Goal: Transaction & Acquisition: Purchase product/service

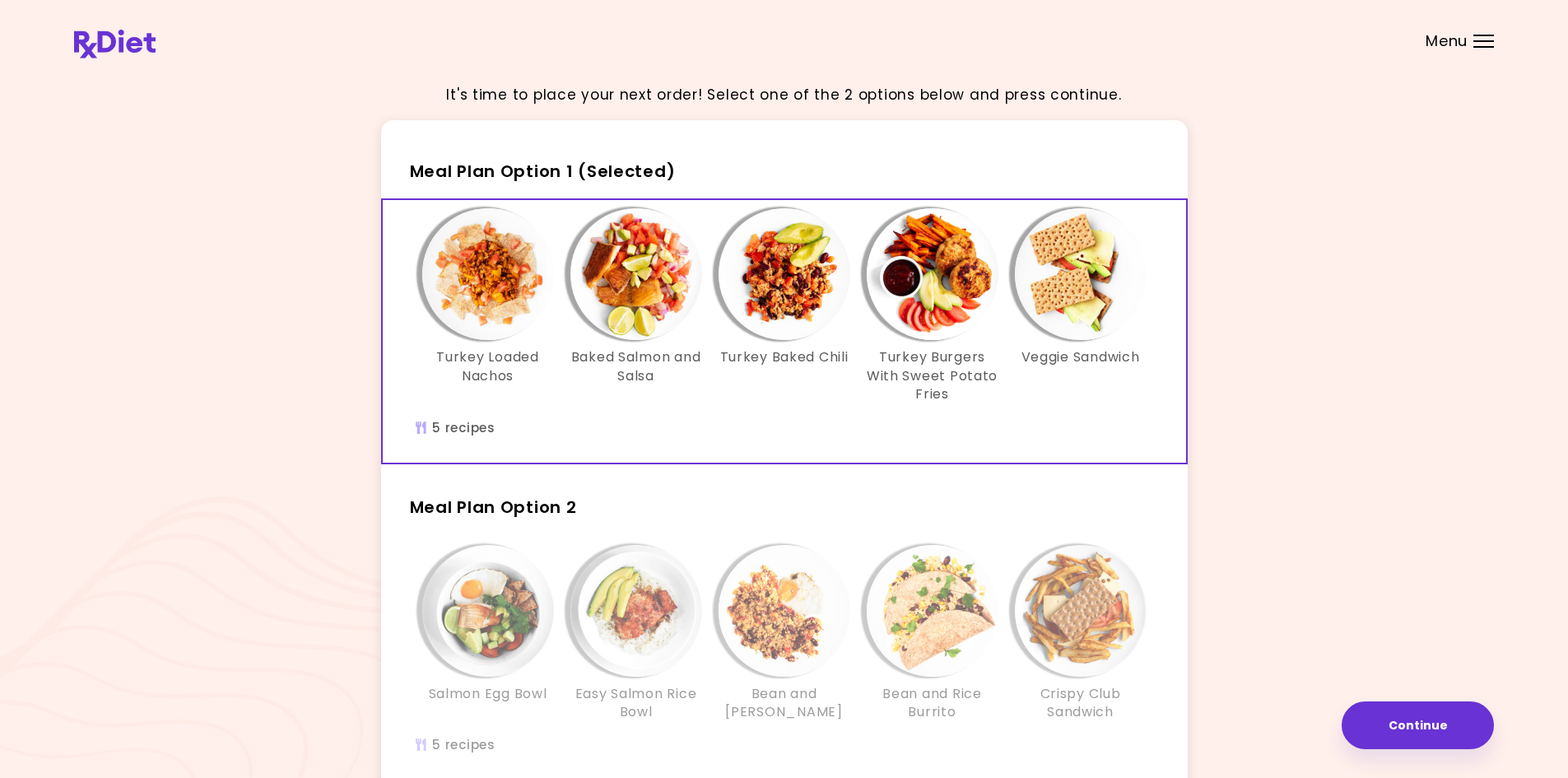
click at [494, 279] on img "Info - Turkey Loaded Nachos - Meal Plan Option 1 (Selected)" at bounding box center [488, 274] width 132 height 132
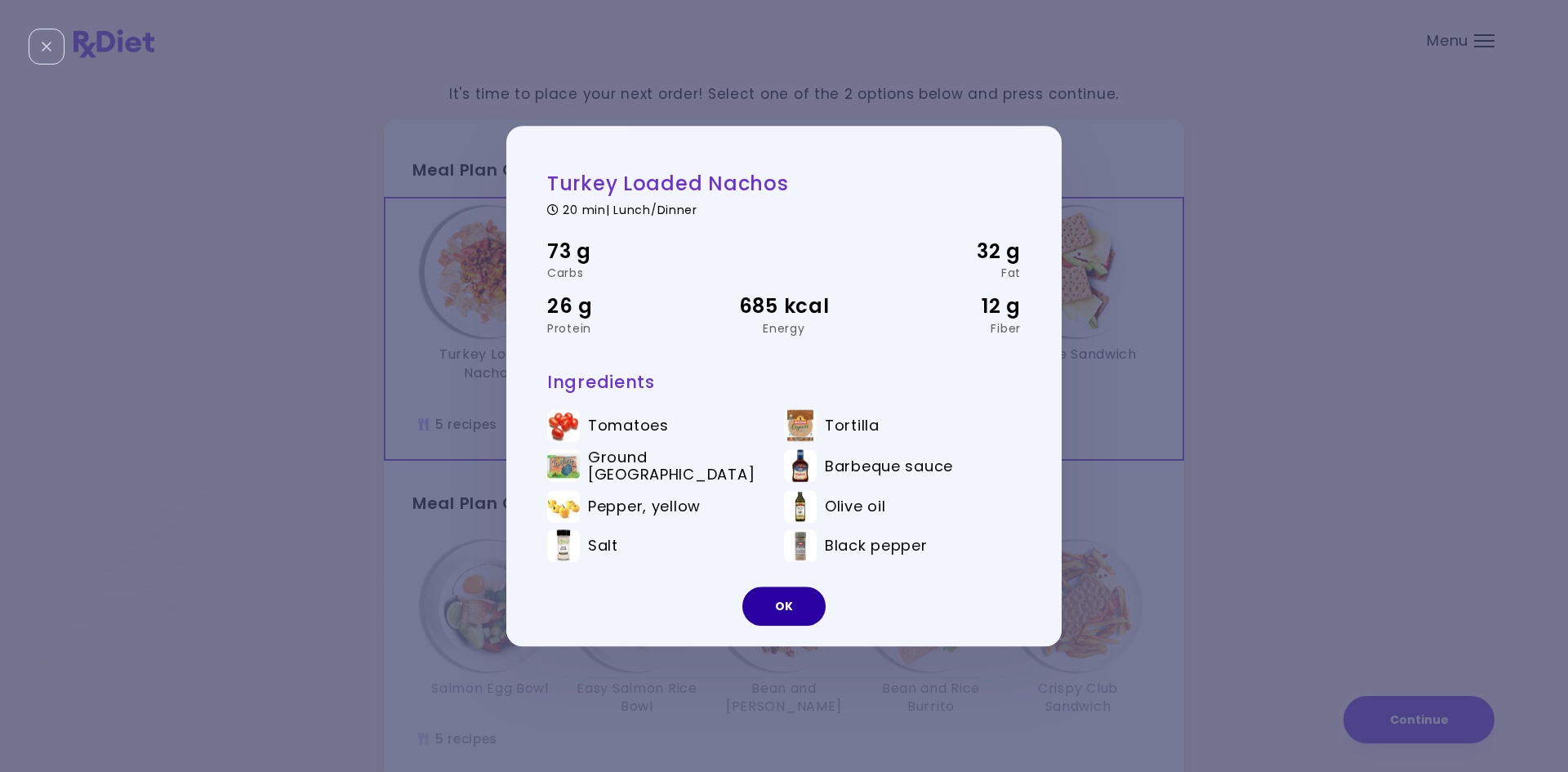
click at [782, 602] on button "OK" at bounding box center [784, 606] width 84 height 39
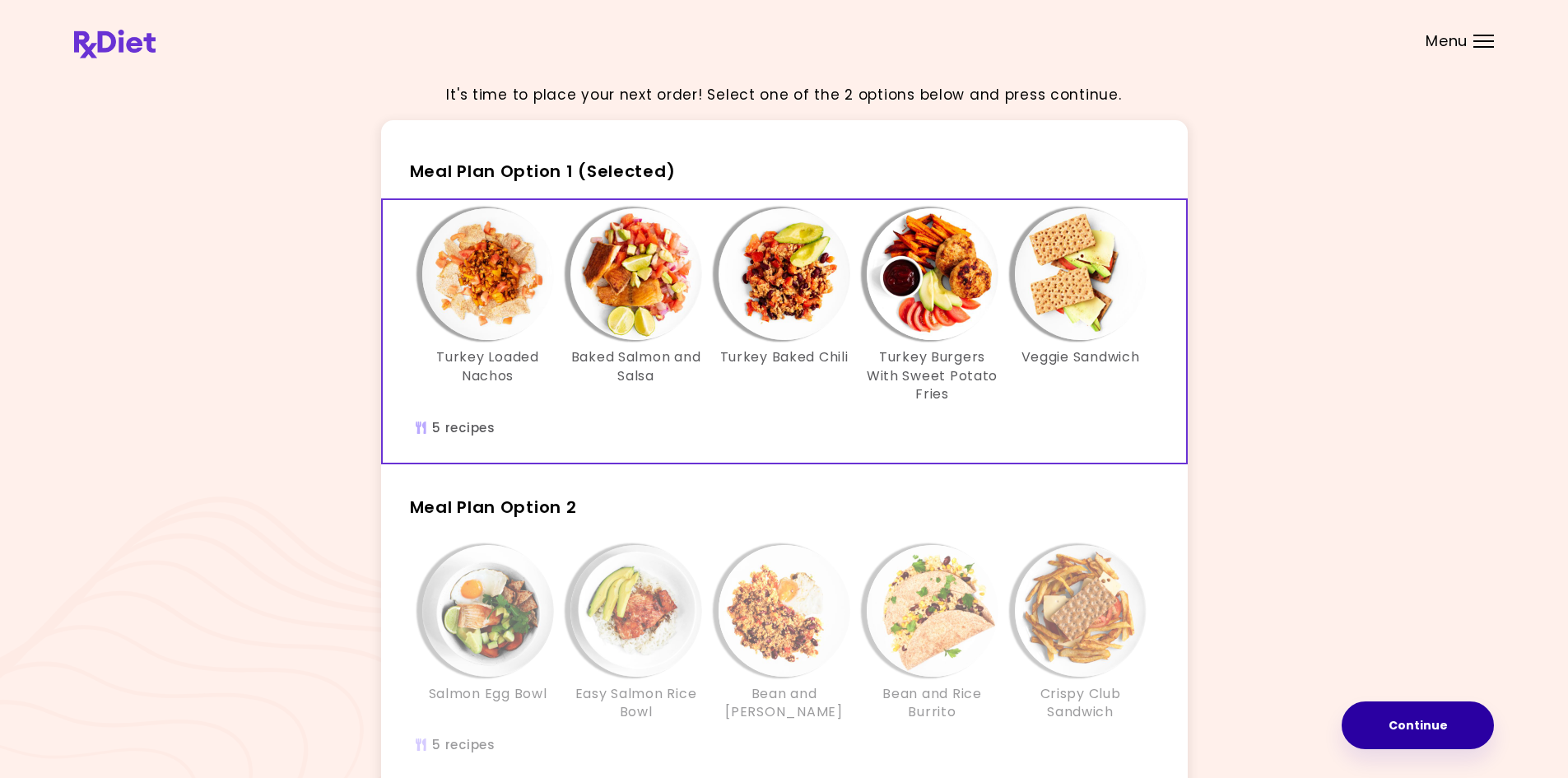
click at [1401, 712] on button "Continue" at bounding box center [1417, 725] width 152 height 47
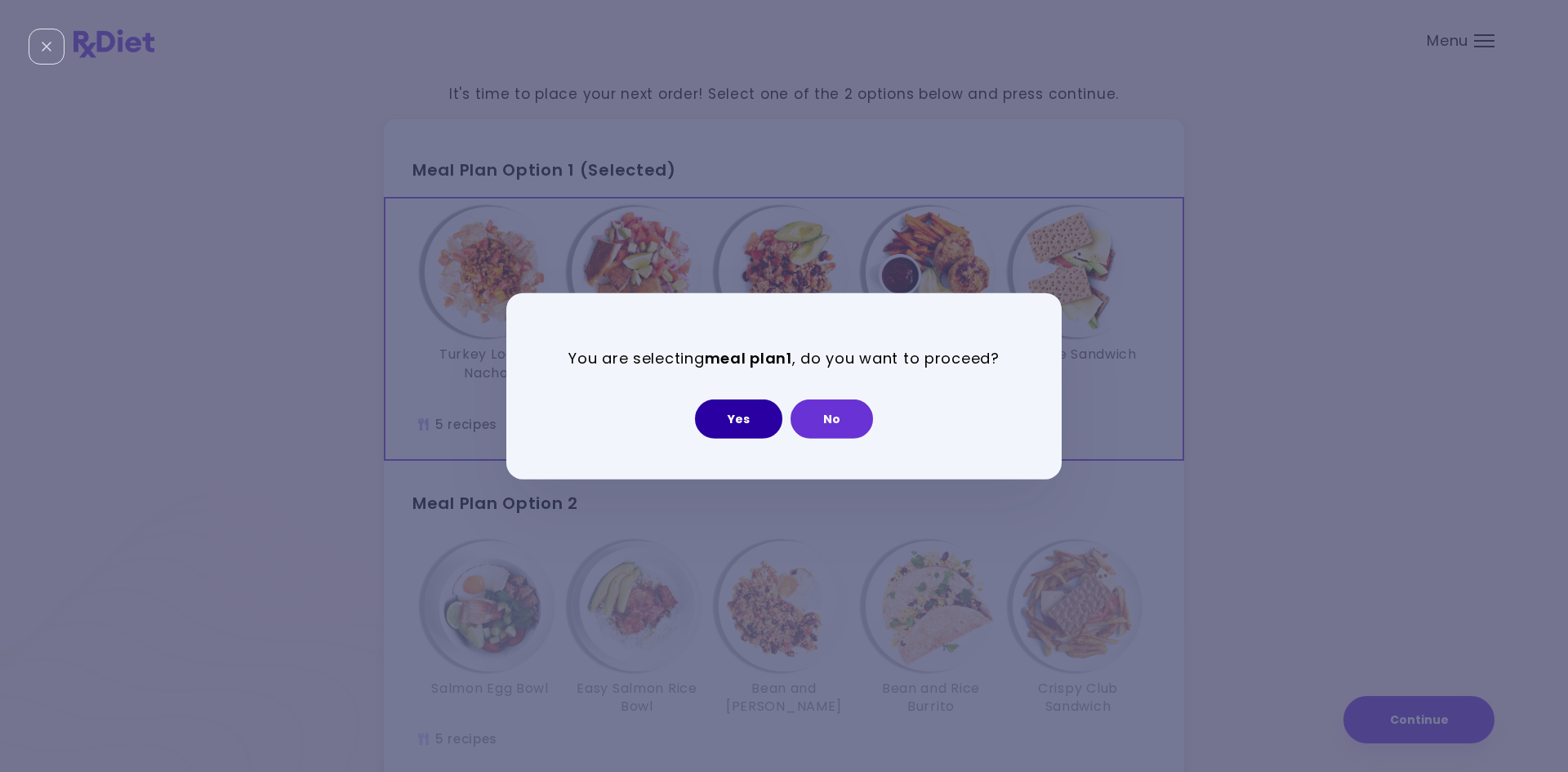
click at [753, 416] on button "Yes" at bounding box center [738, 419] width 87 height 39
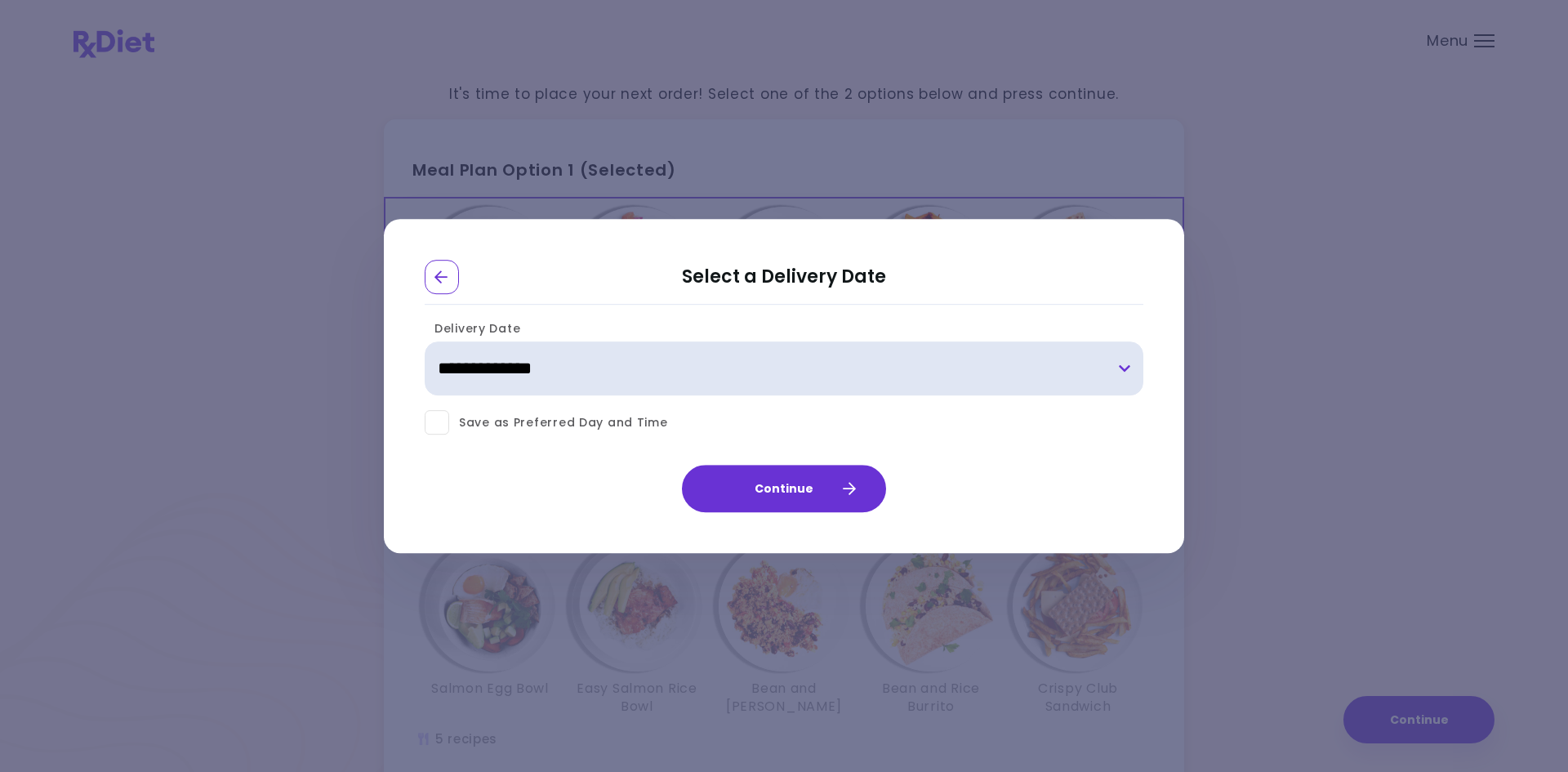
drag, startPoint x: 589, startPoint y: 375, endPoint x: 584, endPoint y: 393, distance: 18.7
click at [589, 375] on select "**********" at bounding box center [784, 368] width 719 height 54
select select "**********"
click at [425, 342] on select "**********" at bounding box center [784, 368] width 719 height 54
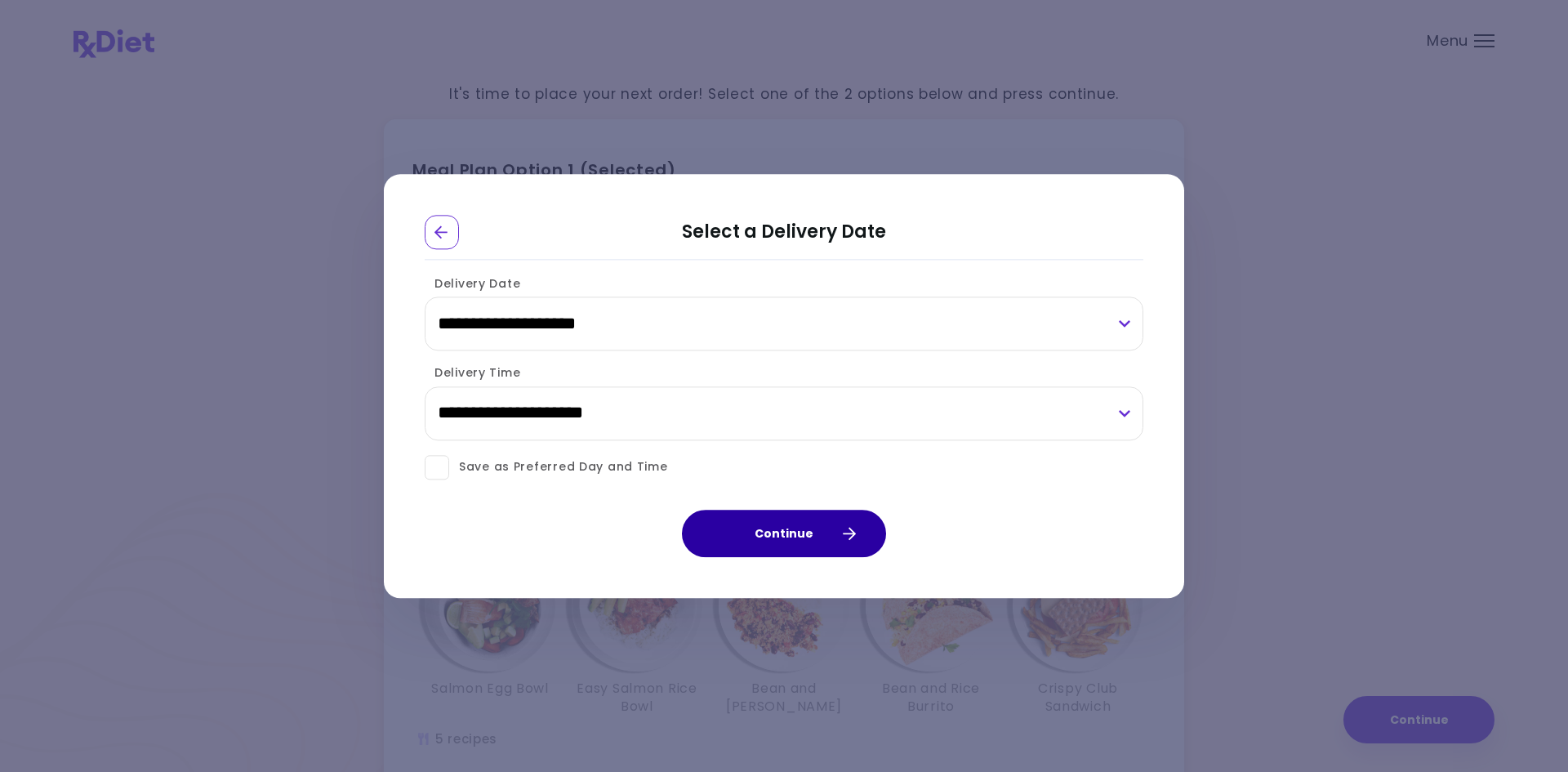
click at [724, 512] on button "Continue" at bounding box center [784, 533] width 204 height 47
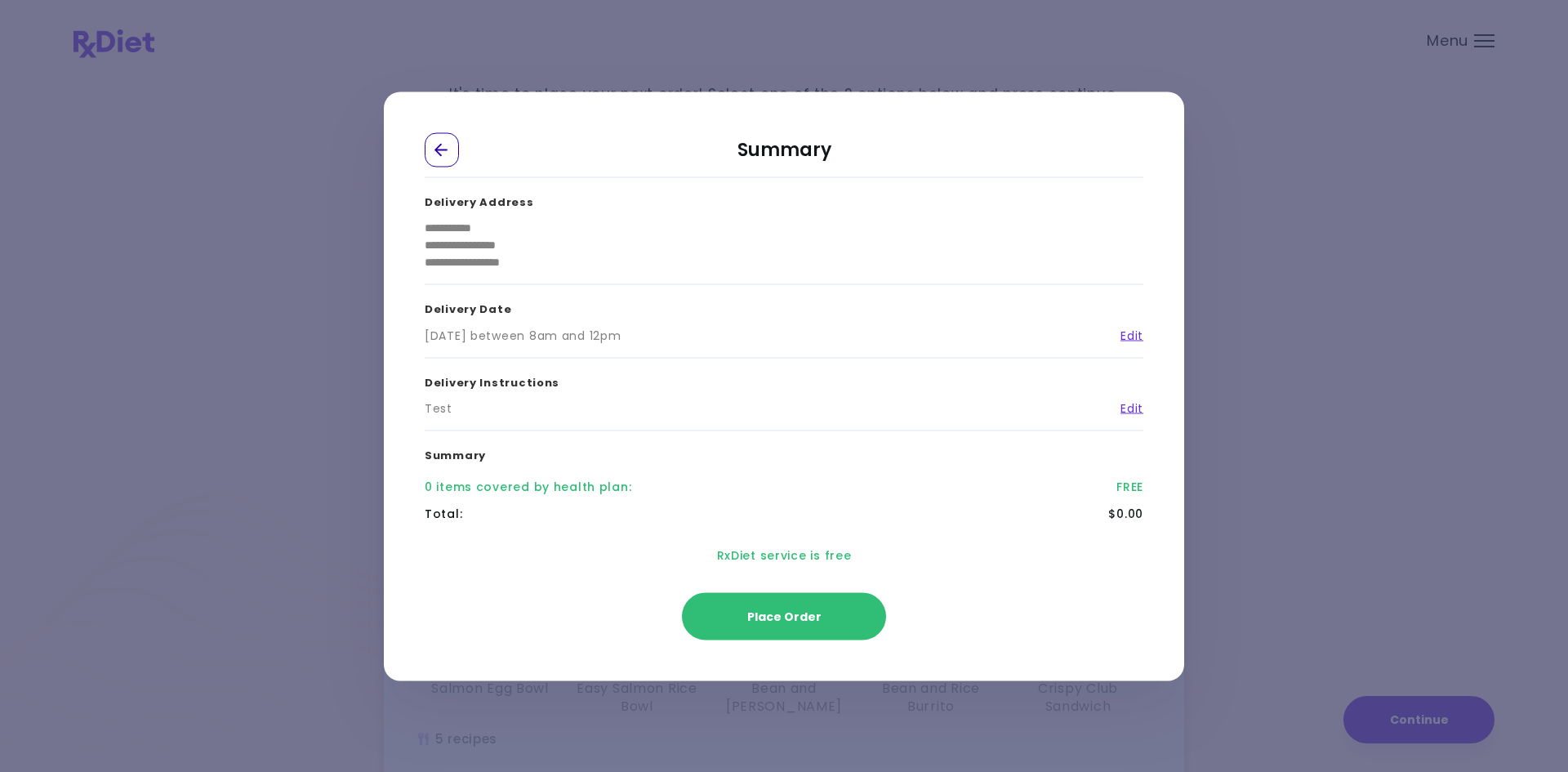
click at [442, 141] on div "Go Back" at bounding box center [442, 149] width 35 height 35
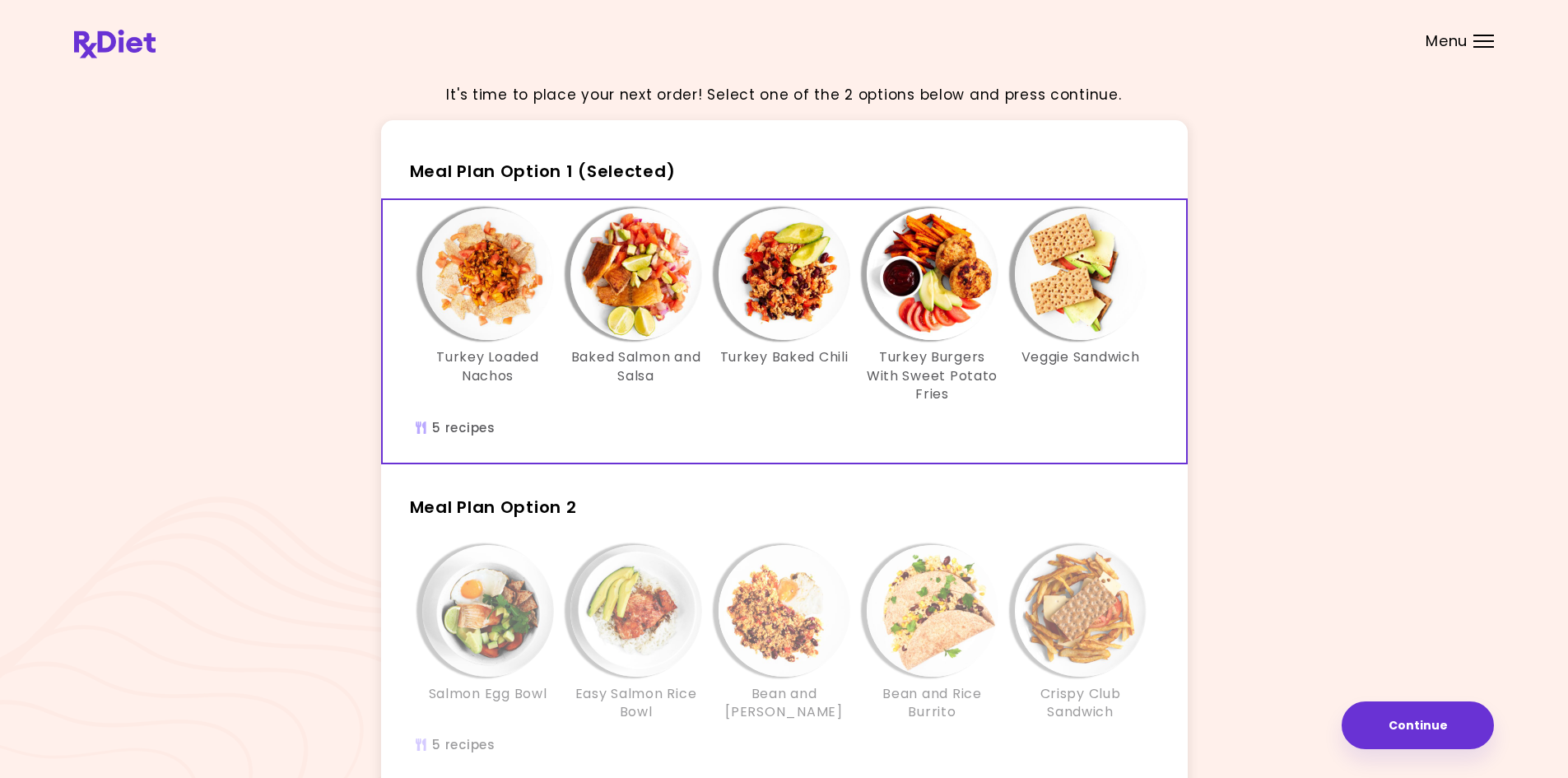
click at [1254, 290] on div "It's time to place your next order! Select one of the 2 options below and press…" at bounding box center [784, 481] width 1420 height 822
click at [141, 47] on img at bounding box center [115, 44] width 81 height 28
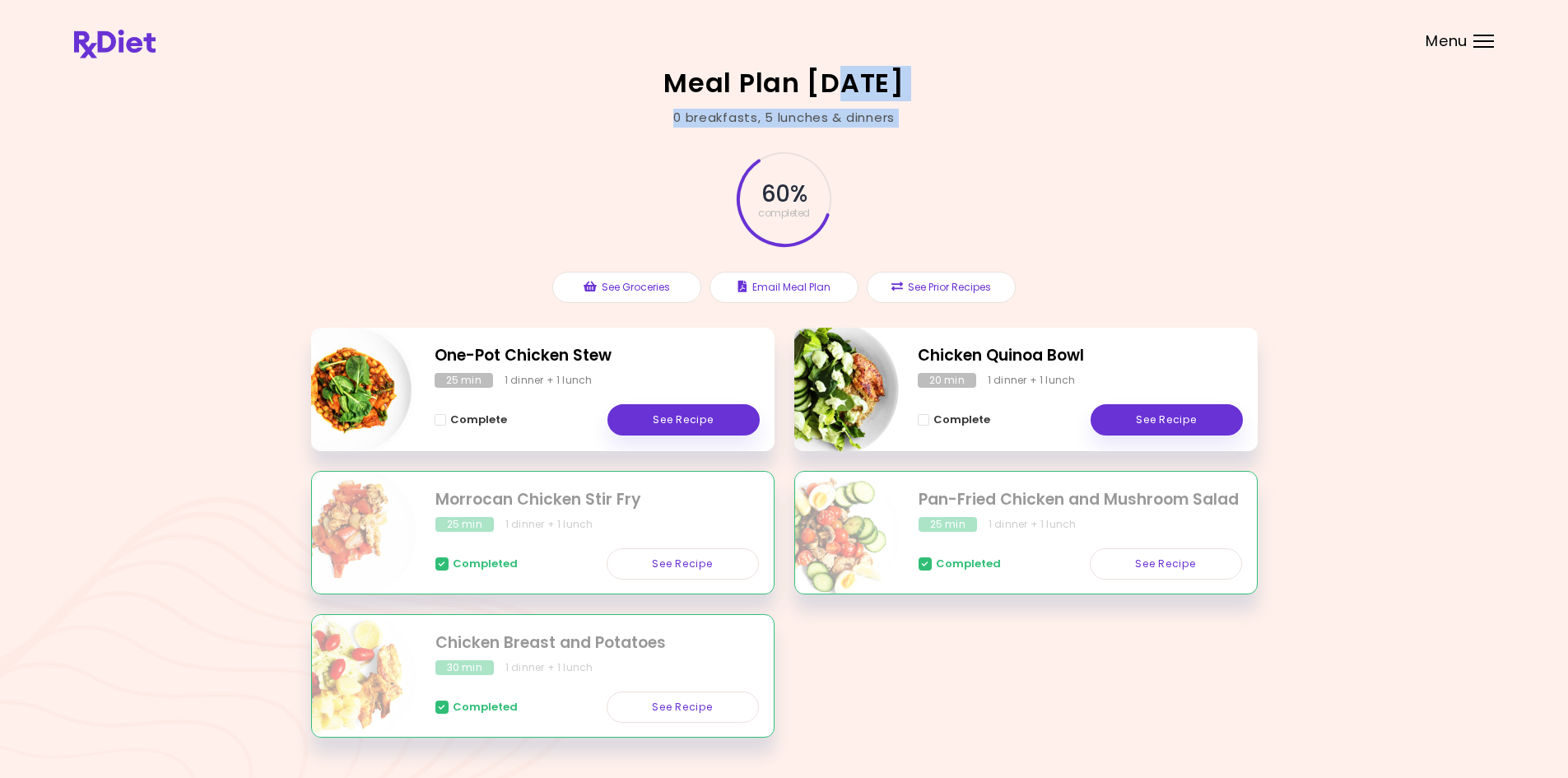
drag, startPoint x: 649, startPoint y: 82, endPoint x: 837, endPoint y: 85, distance: 188.0
click at [829, 84] on div "Meal Plan 10/19/2023 0 breakfasts , 5 lunches & dinners 60 % completed See Groc…" at bounding box center [784, 414] width 1568 height 827
click at [837, 85] on h2 "Meal Plan [DATE]" at bounding box center [784, 83] width 241 height 27
click at [1186, 228] on div "60 % completed See Groceries Email Meal Plan See Prior Recipes" at bounding box center [785, 227] width 947 height 201
click at [1099, 213] on div "60 % completed See Groceries Email Meal Plan See Prior Recipes" at bounding box center [785, 227] width 947 height 201
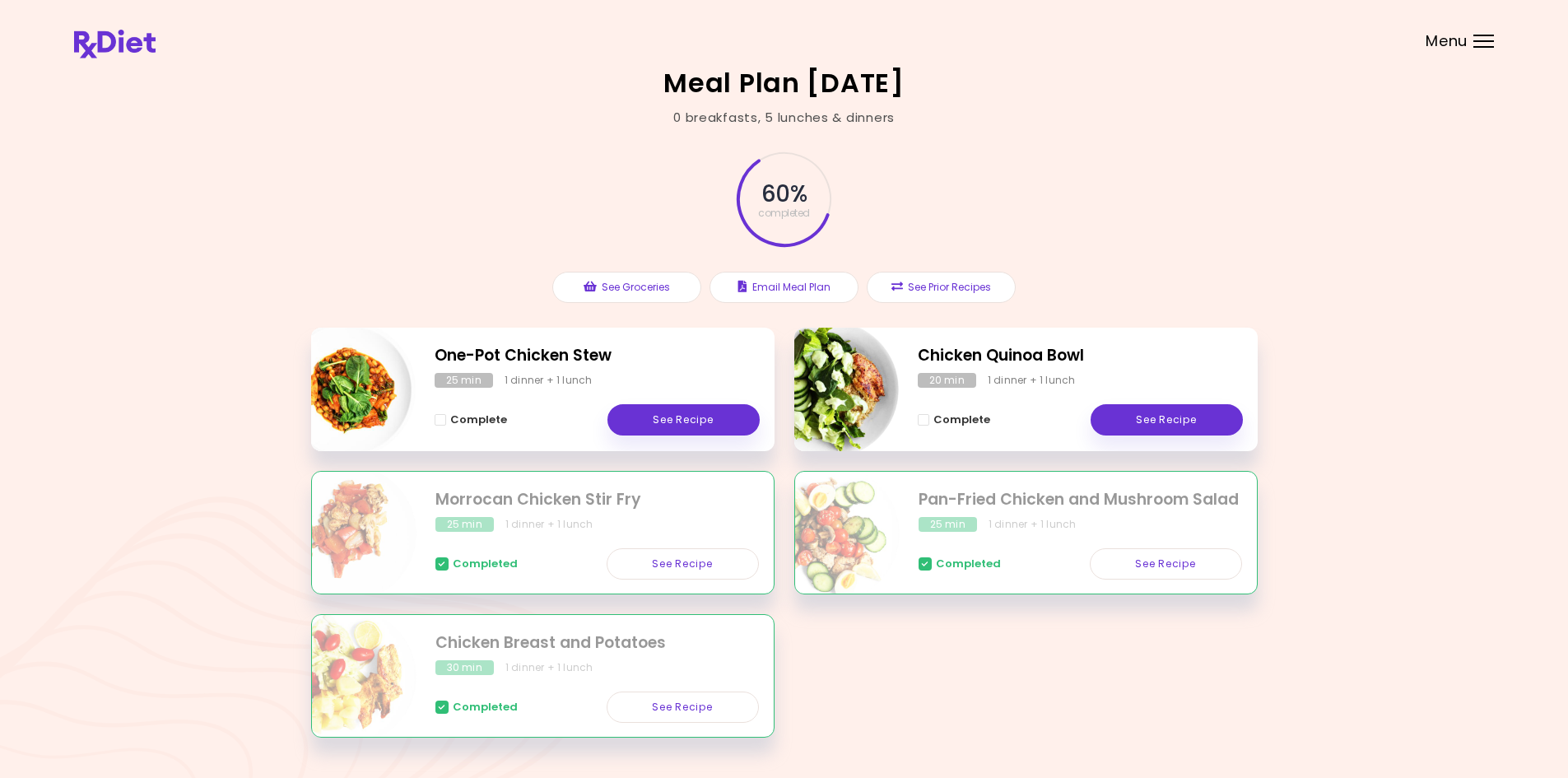
click at [1054, 214] on div "60 % completed See Groceries Email Meal Plan See Prior Recipes" at bounding box center [785, 227] width 947 height 201
click at [1116, 152] on div "60 % completed See Groceries Email Meal Plan See Prior Recipes" at bounding box center [785, 227] width 947 height 201
click at [610, 292] on button "See Groceries" at bounding box center [626, 287] width 149 height 31
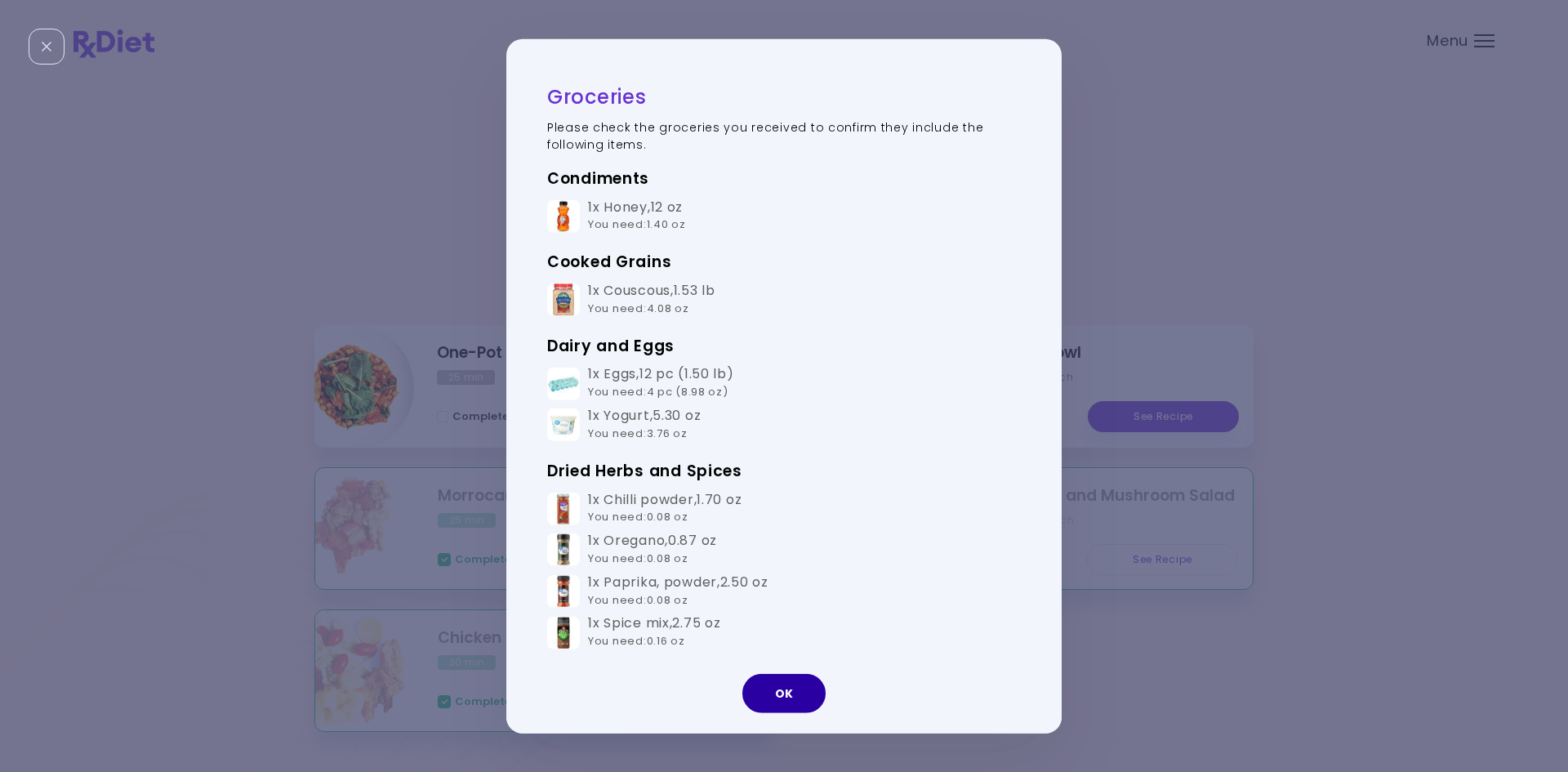
click at [779, 684] on button "OK" at bounding box center [784, 693] width 84 height 39
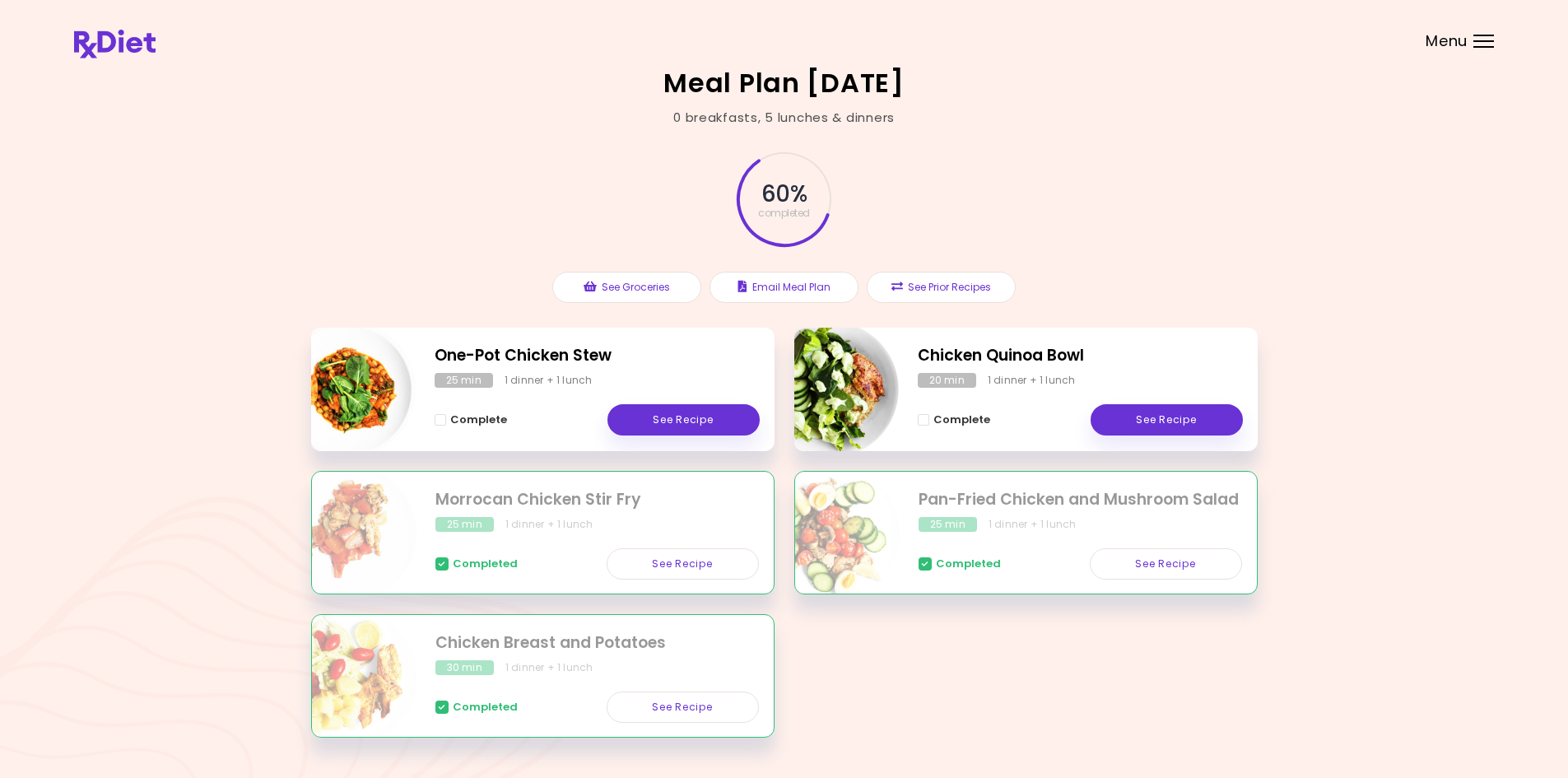
click at [1464, 40] on span "Menu" at bounding box center [1447, 42] width 42 height 15
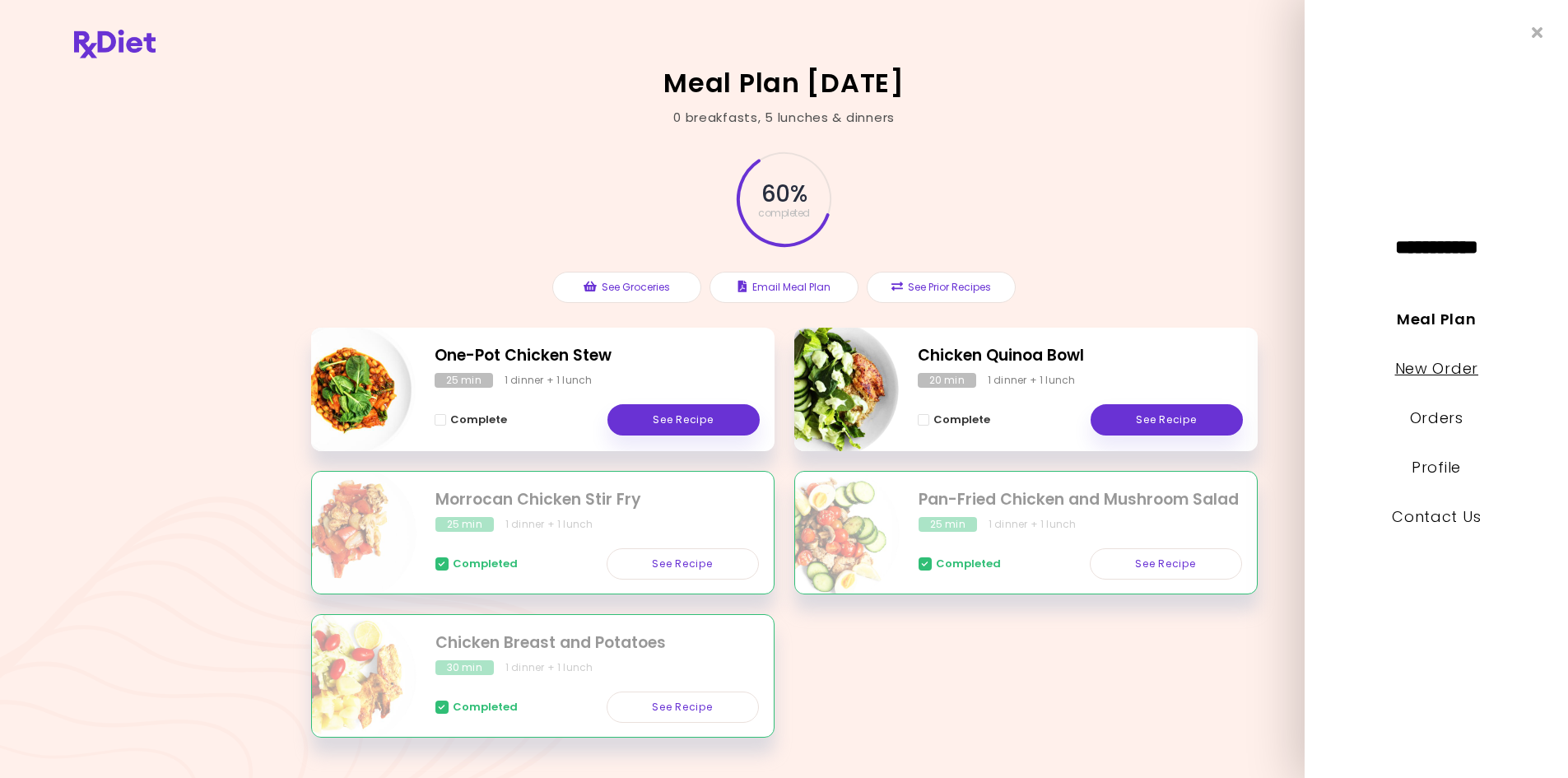
click at [1446, 364] on link "New Order" at bounding box center [1436, 368] width 83 height 21
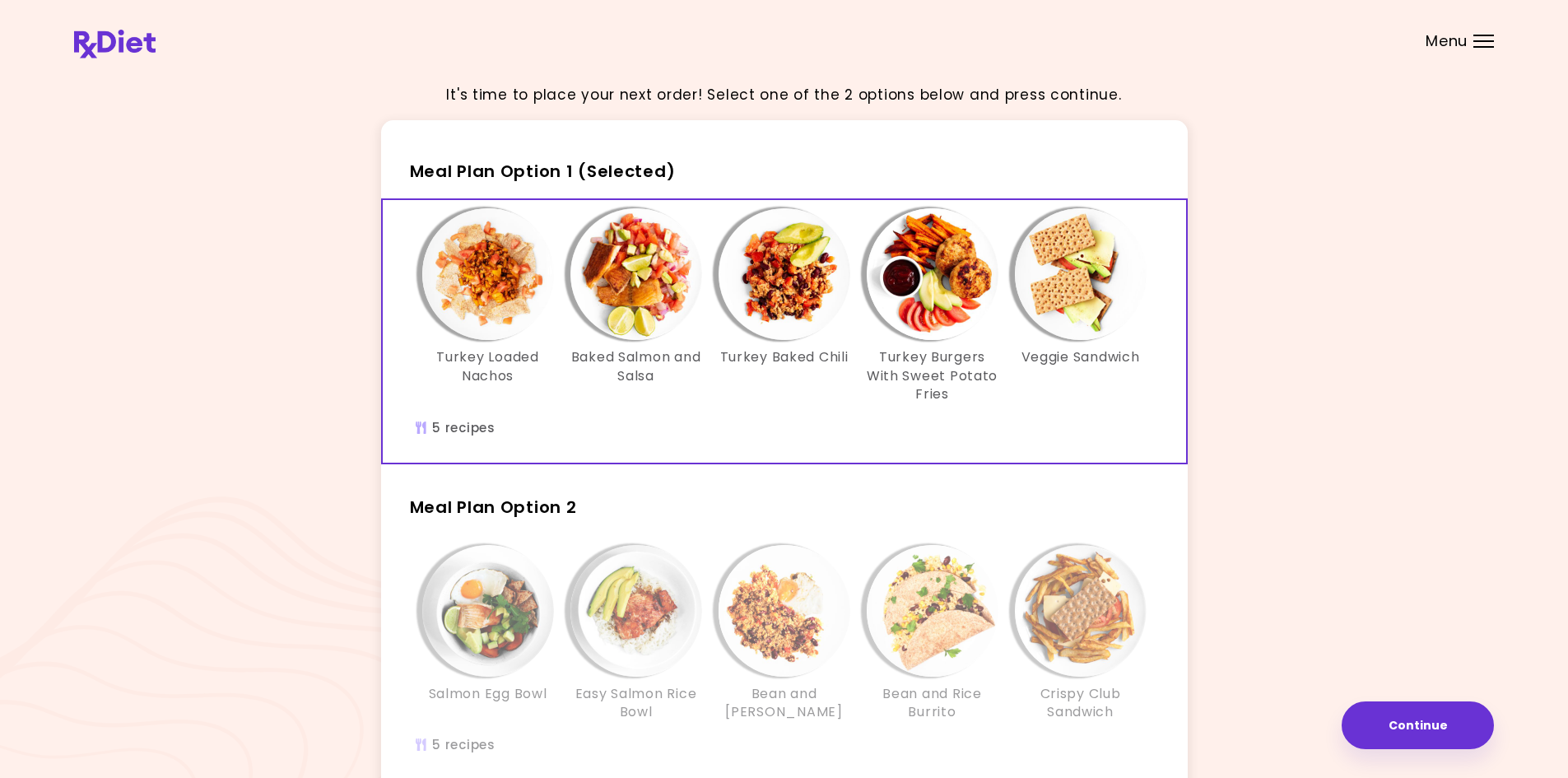
click at [1419, 369] on div "It's time to place your next order! Select one of the 2 options below and press…" at bounding box center [784, 481] width 1420 height 822
click at [1090, 274] on img "Info - Veggie Sandwich - Meal Plan Option 1 (Selected)" at bounding box center [1080, 274] width 132 height 132
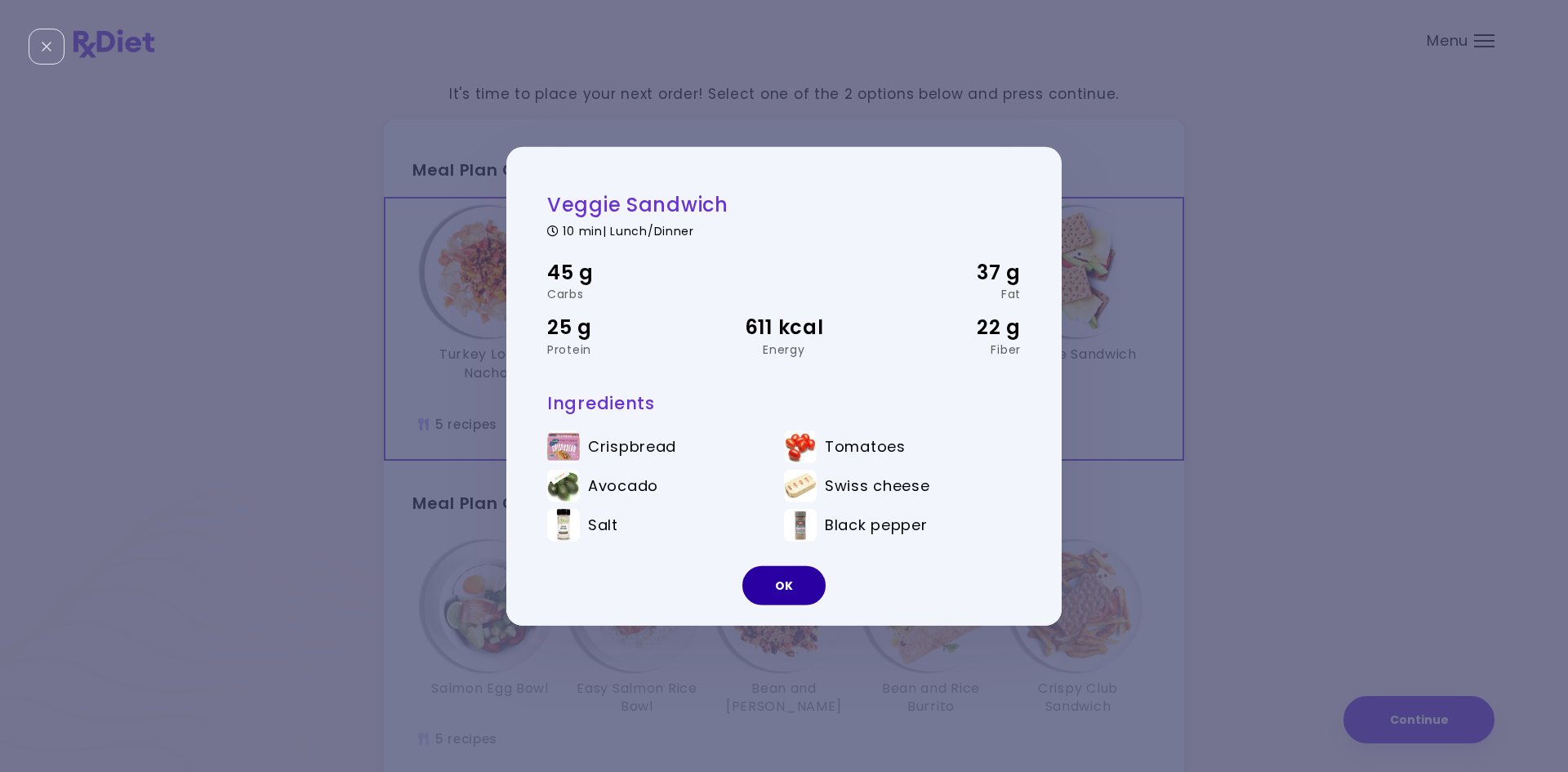
click at [802, 576] on button "OK" at bounding box center [784, 585] width 84 height 39
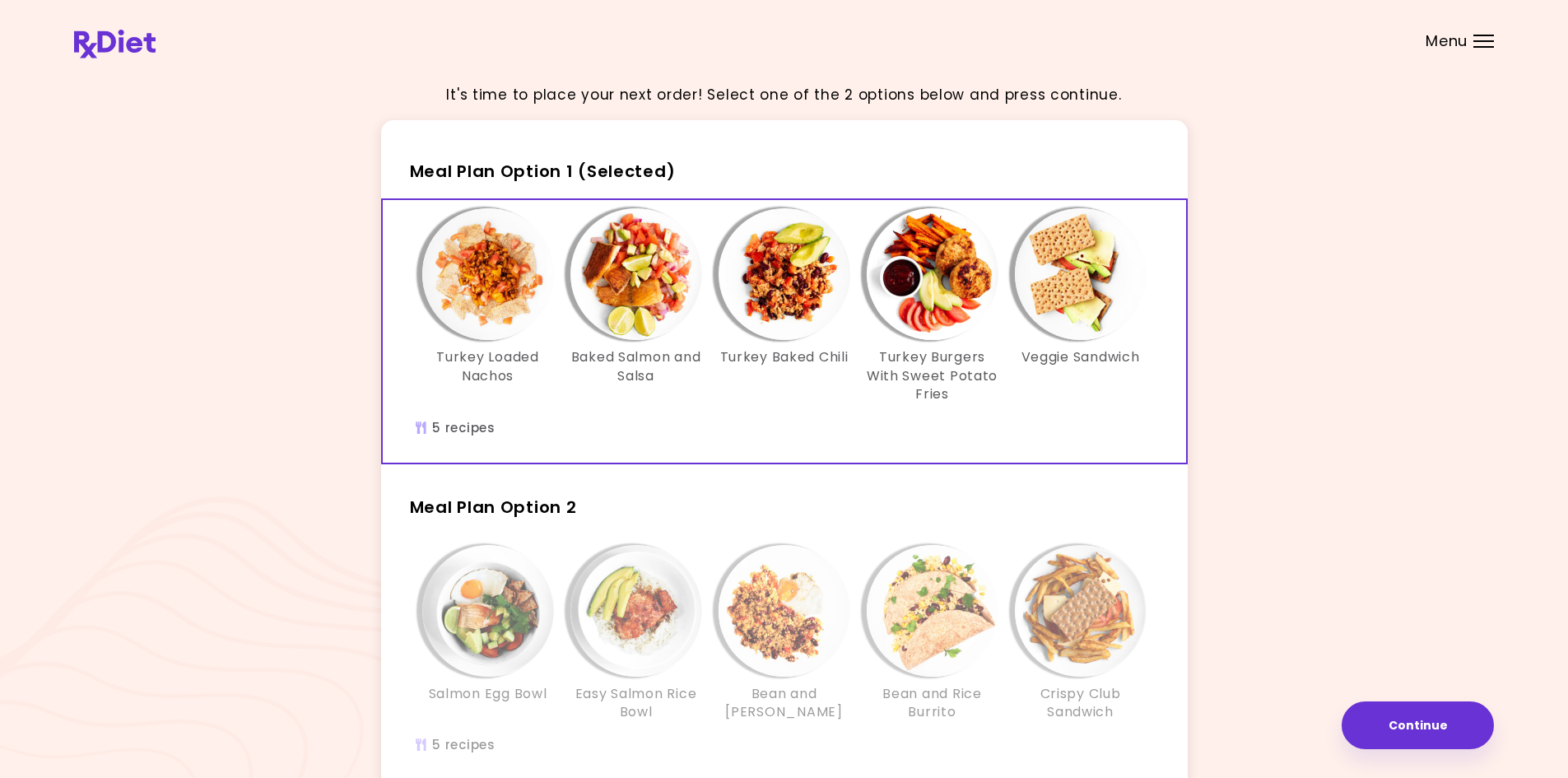
click at [778, 311] on img "Info - Turkey Baked Chili - Meal Plan Option 1 (Selected)" at bounding box center [784, 274] width 132 height 132
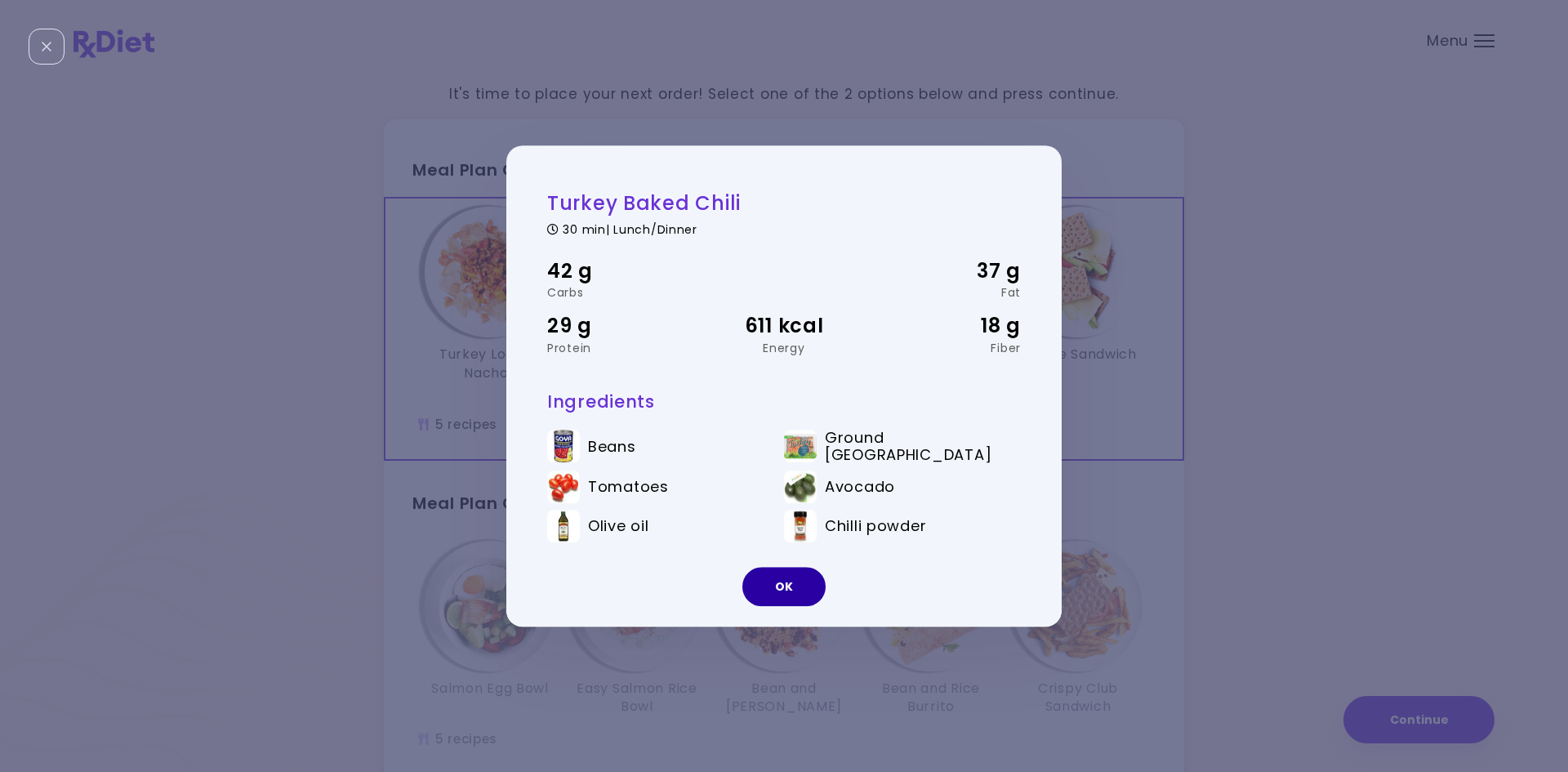
click at [784, 584] on button "OK" at bounding box center [784, 586] width 84 height 39
